Goal: Find specific page/section: Find specific page/section

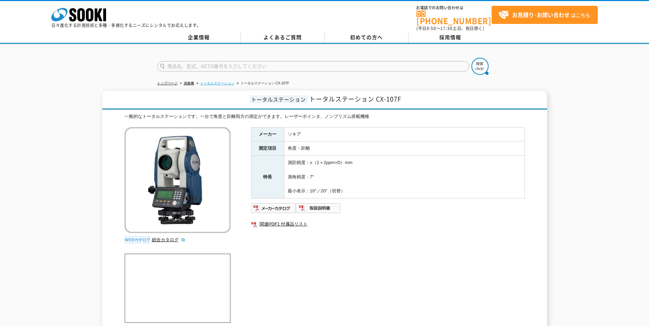
click at [228, 81] on link "トータルステーション" at bounding box center [217, 83] width 34 height 4
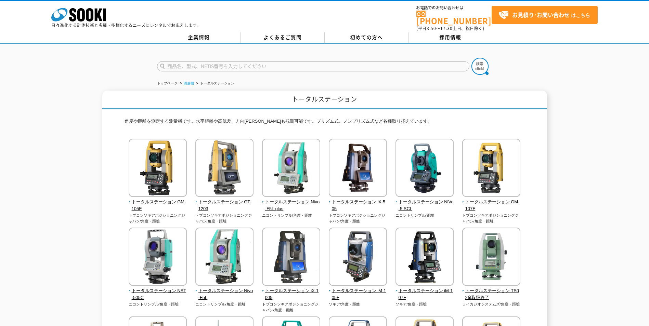
click at [187, 81] on link "測量機" at bounding box center [189, 83] width 10 height 4
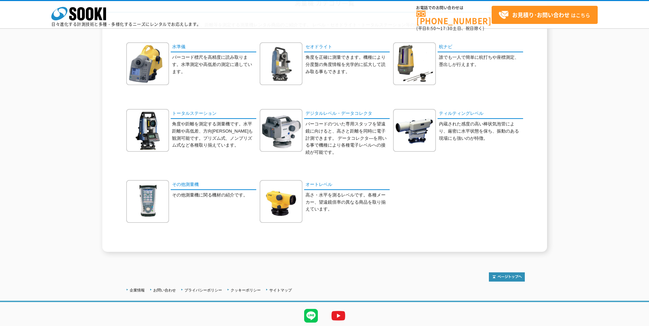
scroll to position [68, 0]
